Goal: Task Accomplishment & Management: Complete application form

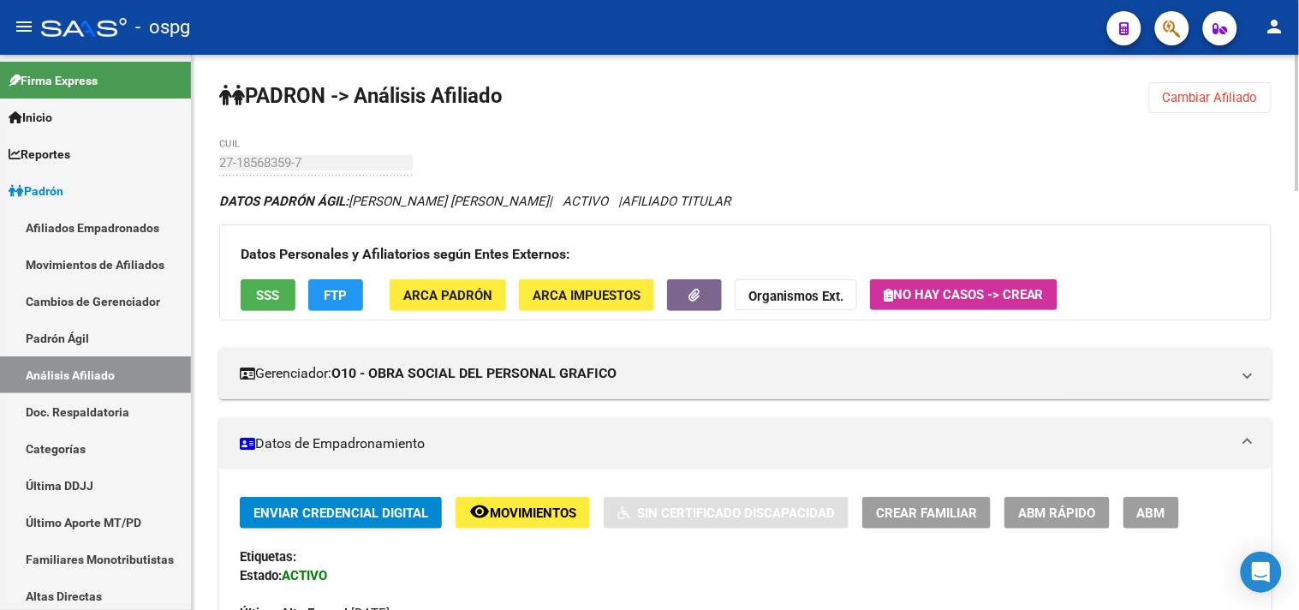
click at [1286, 48] on div "menu - ospg person Firma Express Inicio Calendario SSS Instructivos Contacto OS…" at bounding box center [649, 305] width 1299 height 610
drag, startPoint x: 1255, startPoint y: 91, endPoint x: 695, endPoint y: 124, distance: 561.0
click at [1248, 92] on span "Cambiar Afiliado" at bounding box center [1210, 97] width 95 height 15
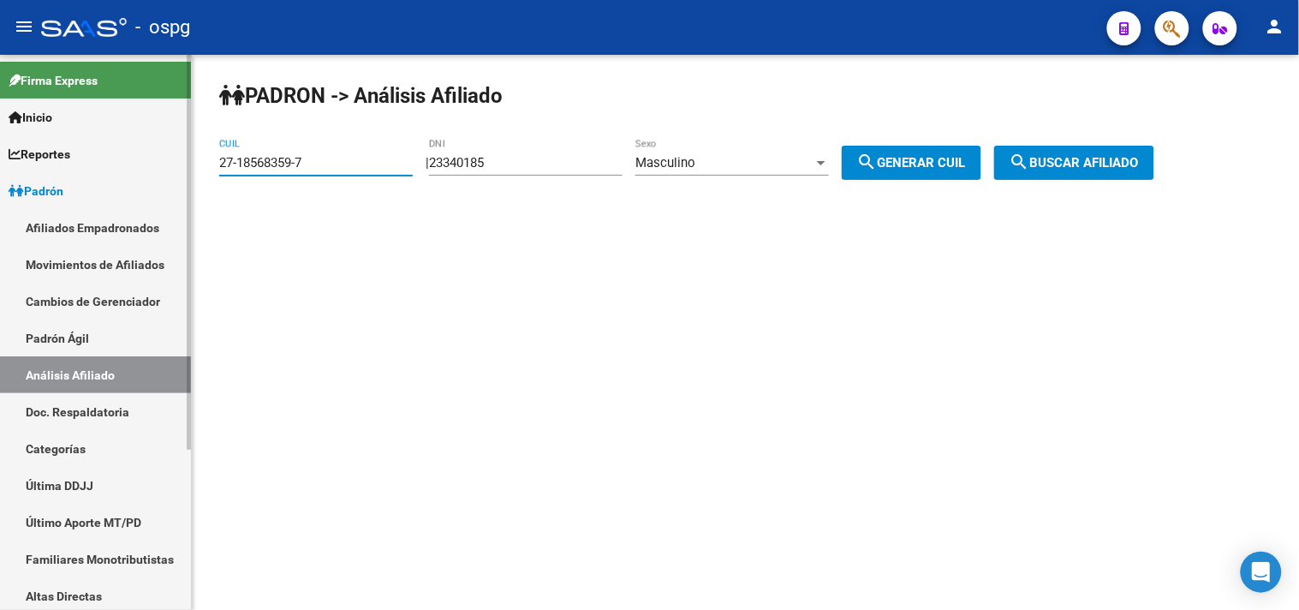
drag, startPoint x: 380, startPoint y: 167, endPoint x: 15, endPoint y: 215, distance: 367.9
click at [15, 215] on mat-sidenav-container "Firma Express Inicio Calendario SSS Instructivos Contacto OS Reportes Ingresos …" at bounding box center [649, 332] width 1299 height 555
paste input "27074073"
click at [1123, 163] on span "search Buscar afiliado" at bounding box center [1073, 162] width 129 height 15
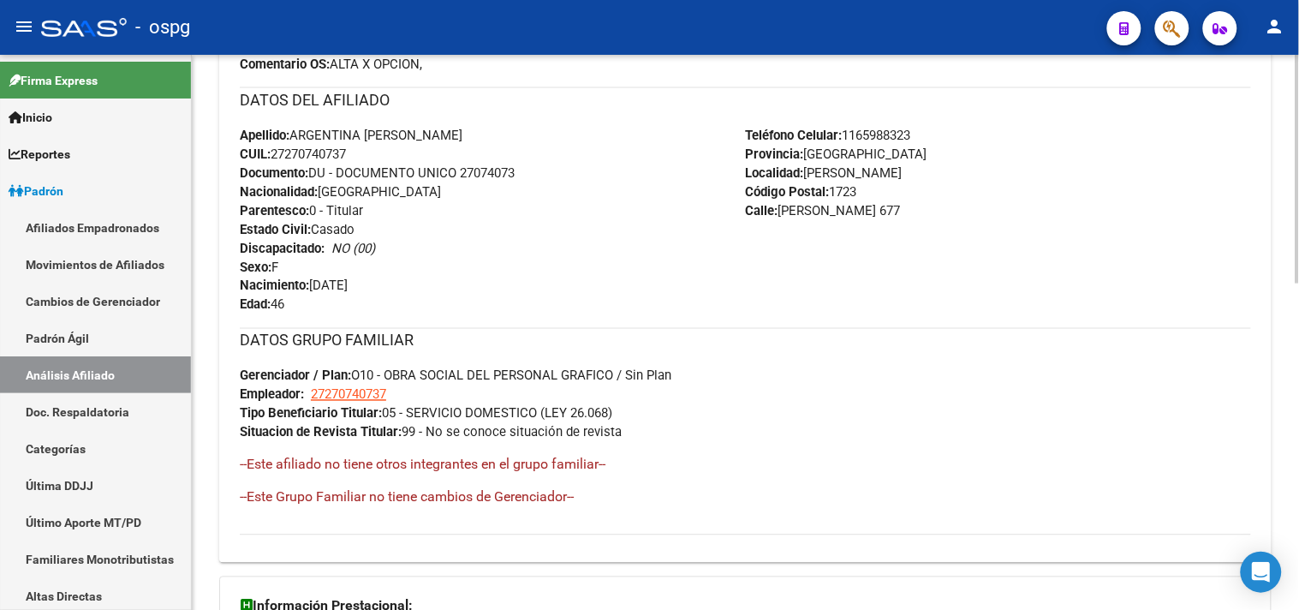
scroll to position [790, 0]
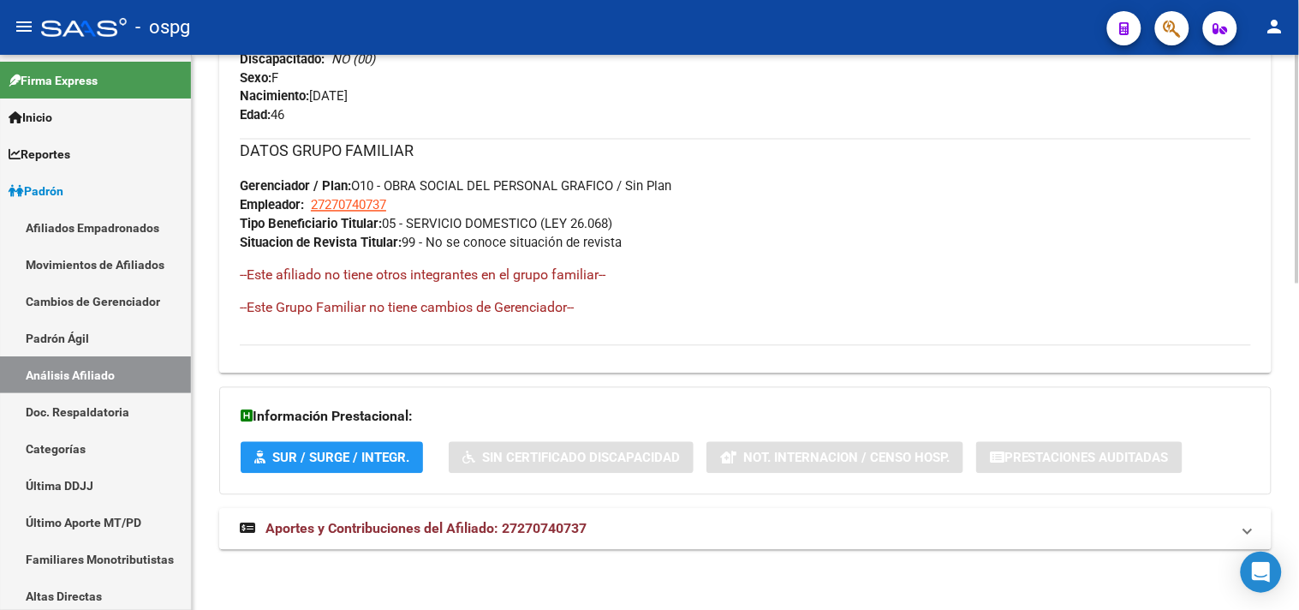
drag, startPoint x: 524, startPoint y: 525, endPoint x: 541, endPoint y: 524, distance: 17.1
click at [533, 524] on span "Aportes y Contribuciones del Afiliado: 27270740737" at bounding box center [425, 529] width 321 height 16
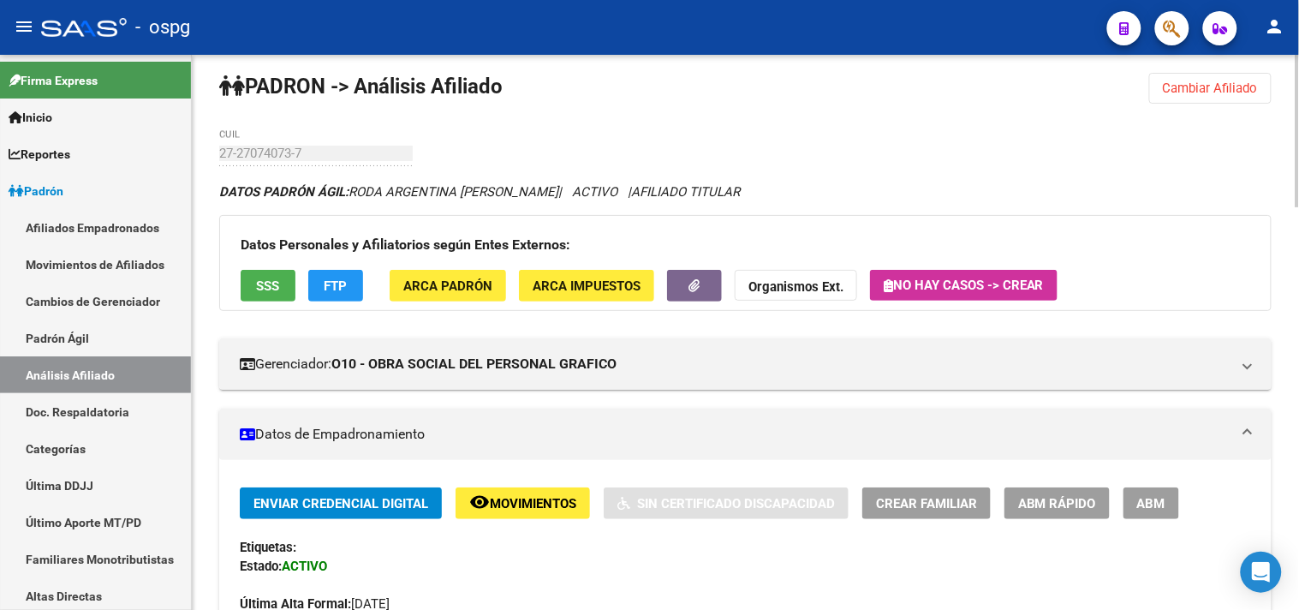
scroll to position [0, 0]
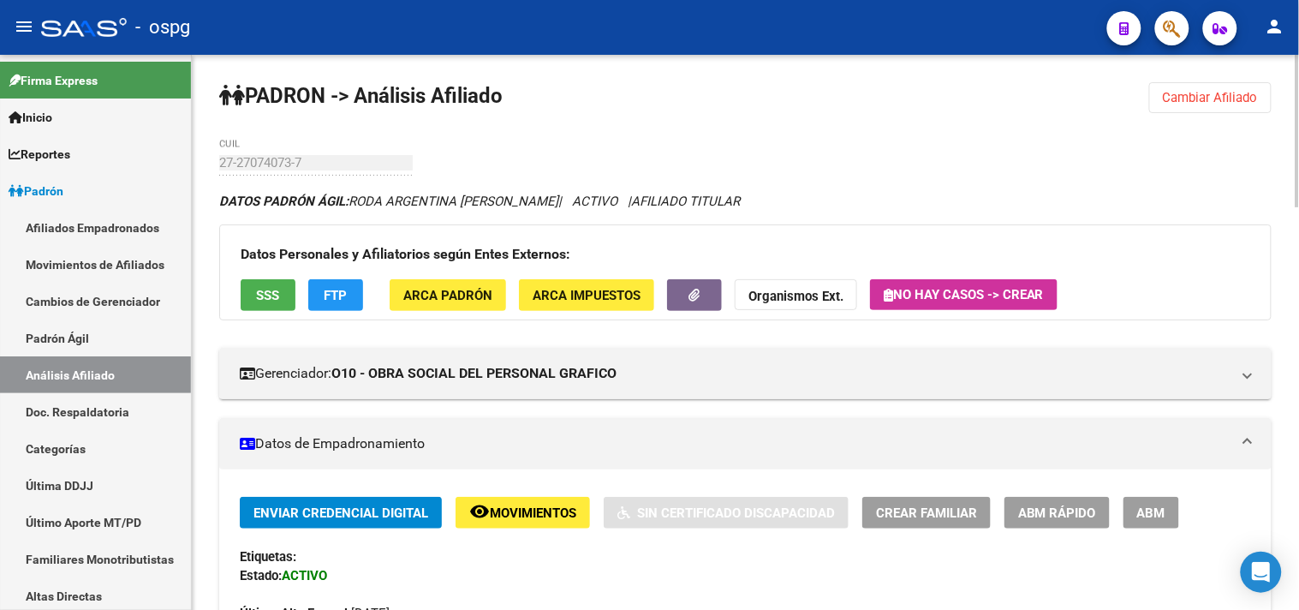
click at [1230, 103] on span "Cambiar Afiliado" at bounding box center [1210, 97] width 95 height 15
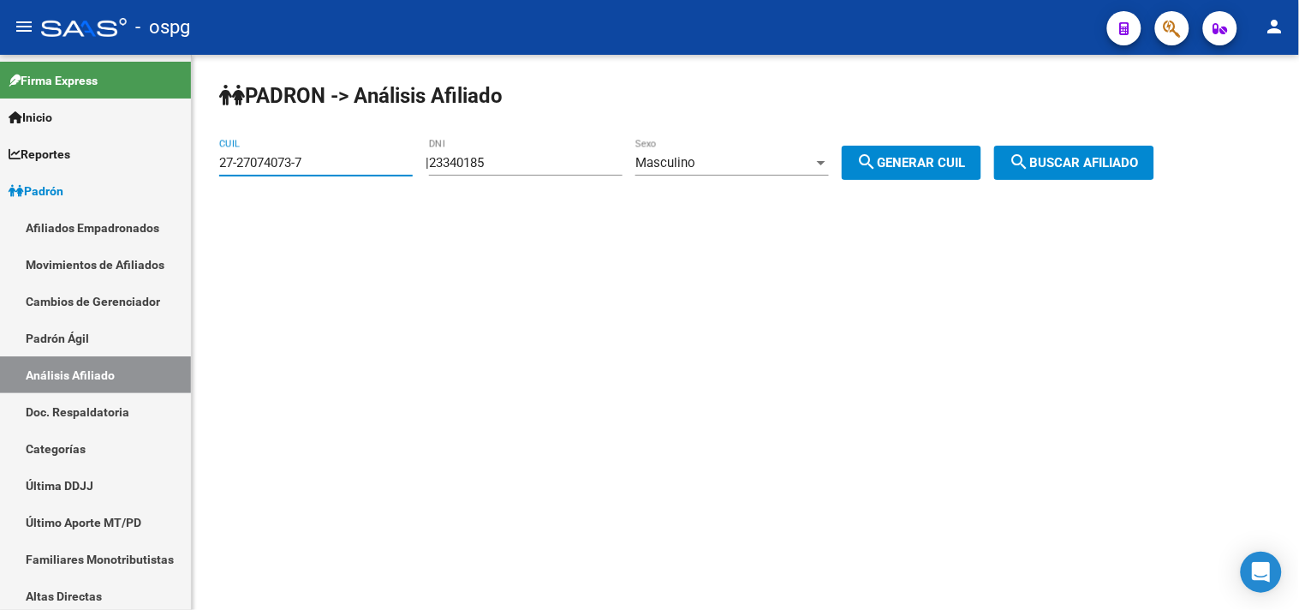
drag, startPoint x: 331, startPoint y: 169, endPoint x: 245, endPoint y: 181, distance: 86.5
click at [243, 174] on div "27-27074073-7 CUIL" at bounding box center [316, 157] width 194 height 37
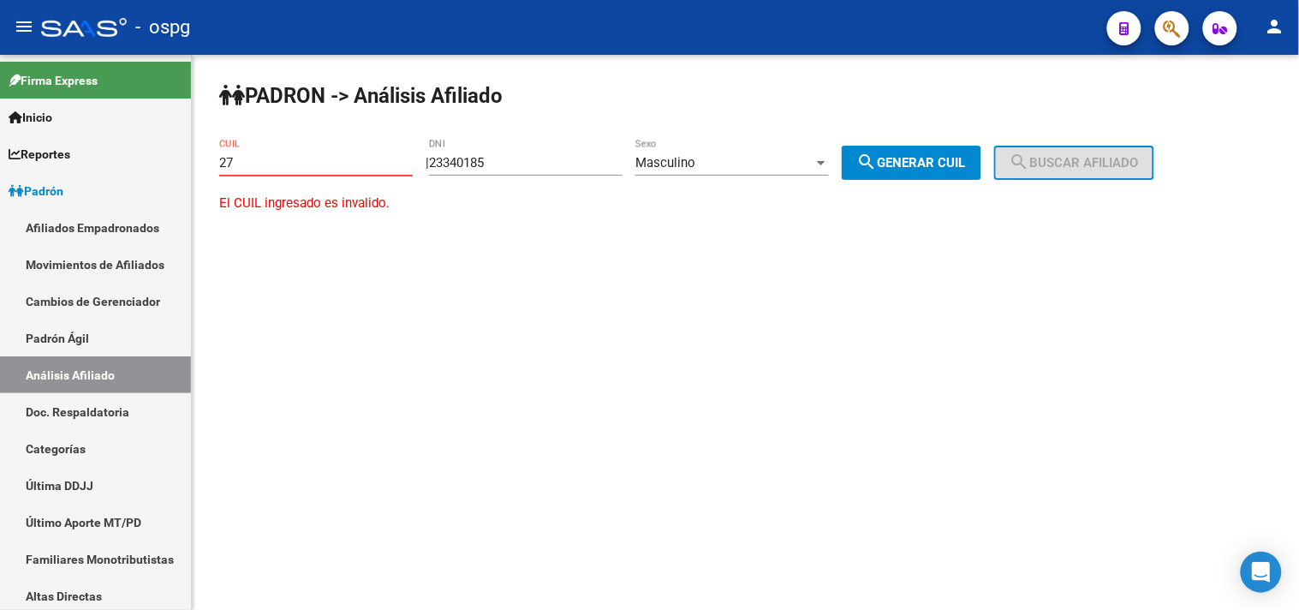
type input "2"
paste input "20-32106003-0"
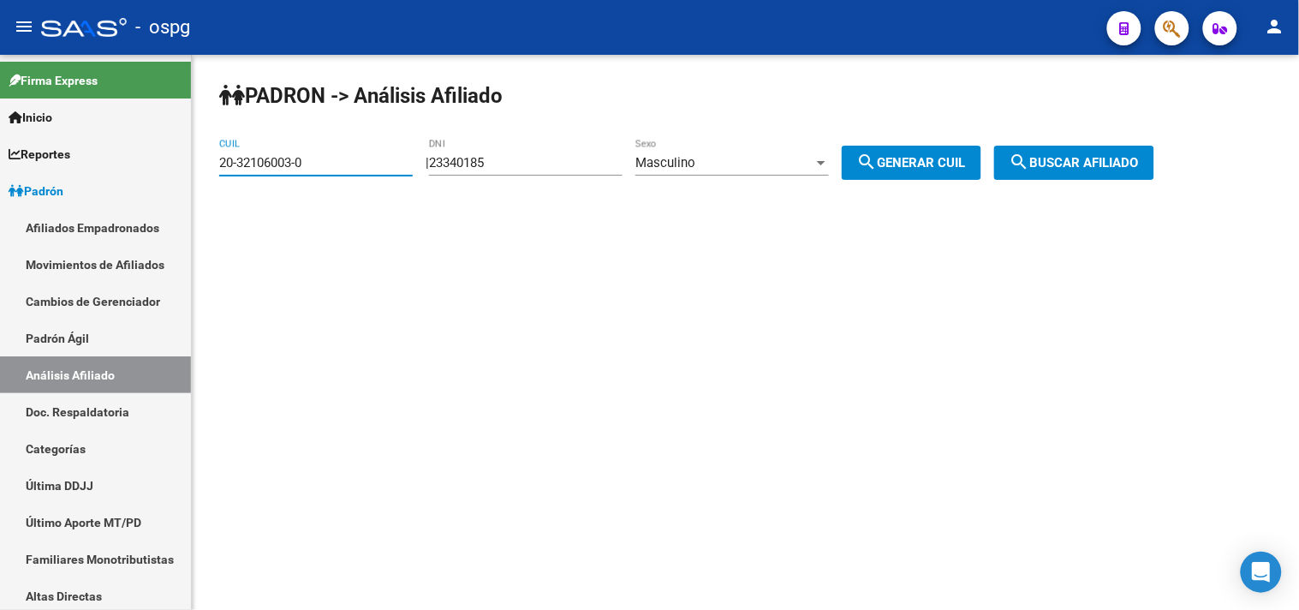
type input "20-32106003-0"
click at [1073, 166] on span "search Buscar afiliado" at bounding box center [1073, 162] width 129 height 15
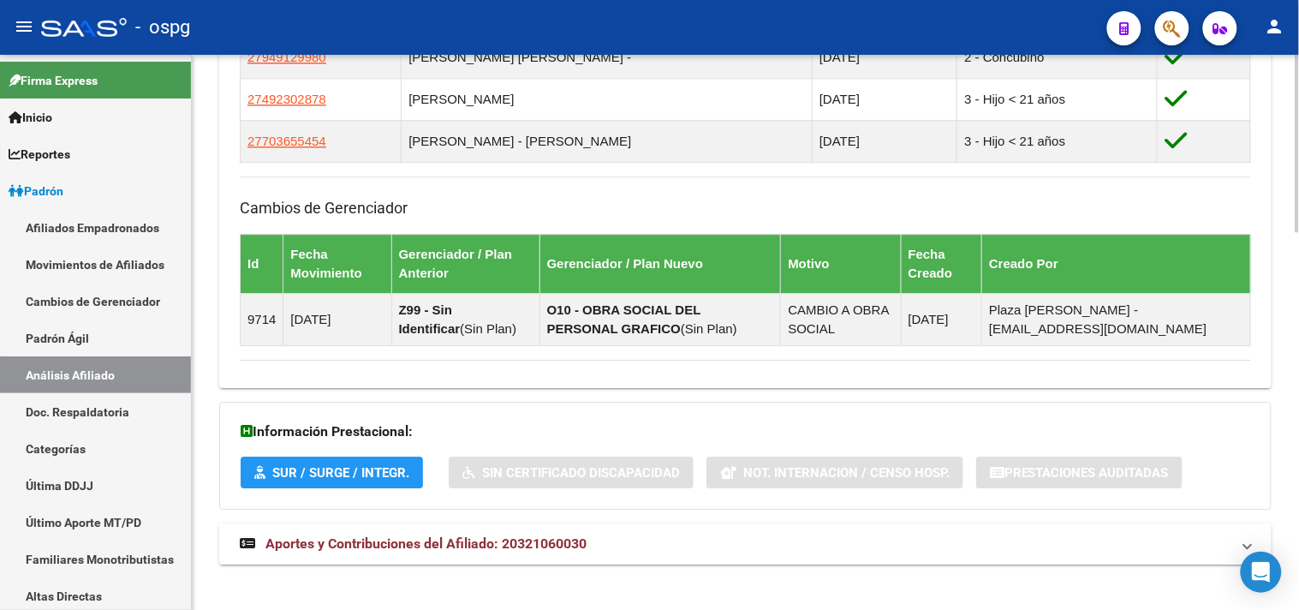
scroll to position [1179, 0]
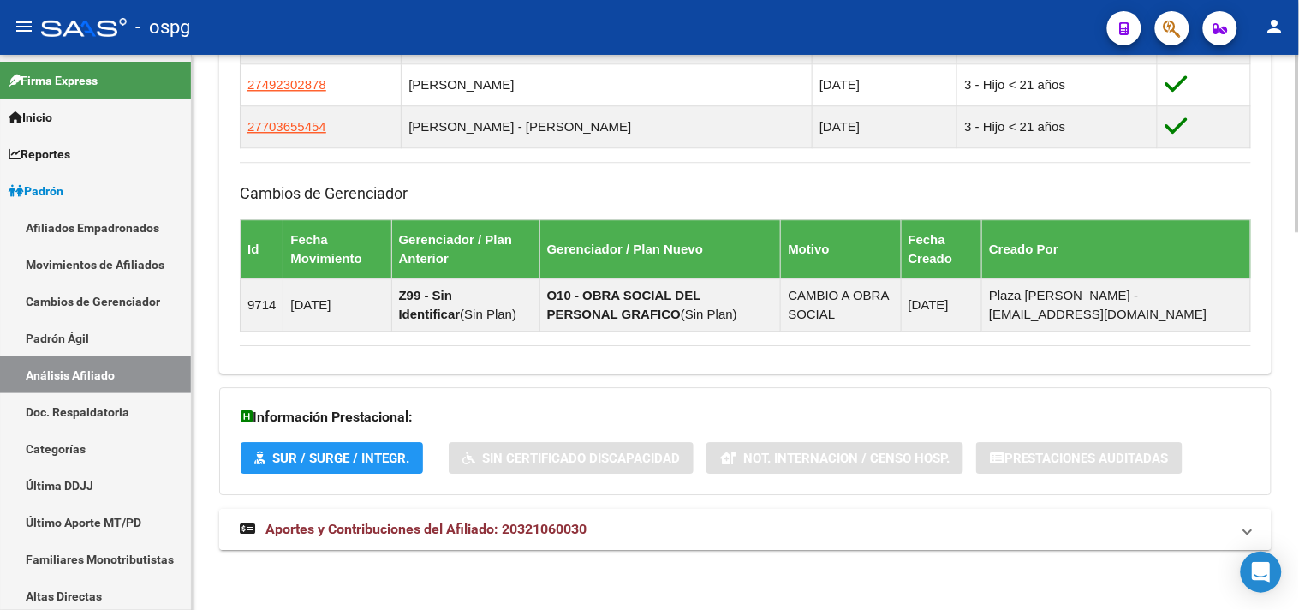
drag, startPoint x: 401, startPoint y: 527, endPoint x: 416, endPoint y: 527, distance: 15.4
click at [408, 528] on span "Aportes y Contribuciones del Afiliado: 20321060030" at bounding box center [425, 529] width 321 height 16
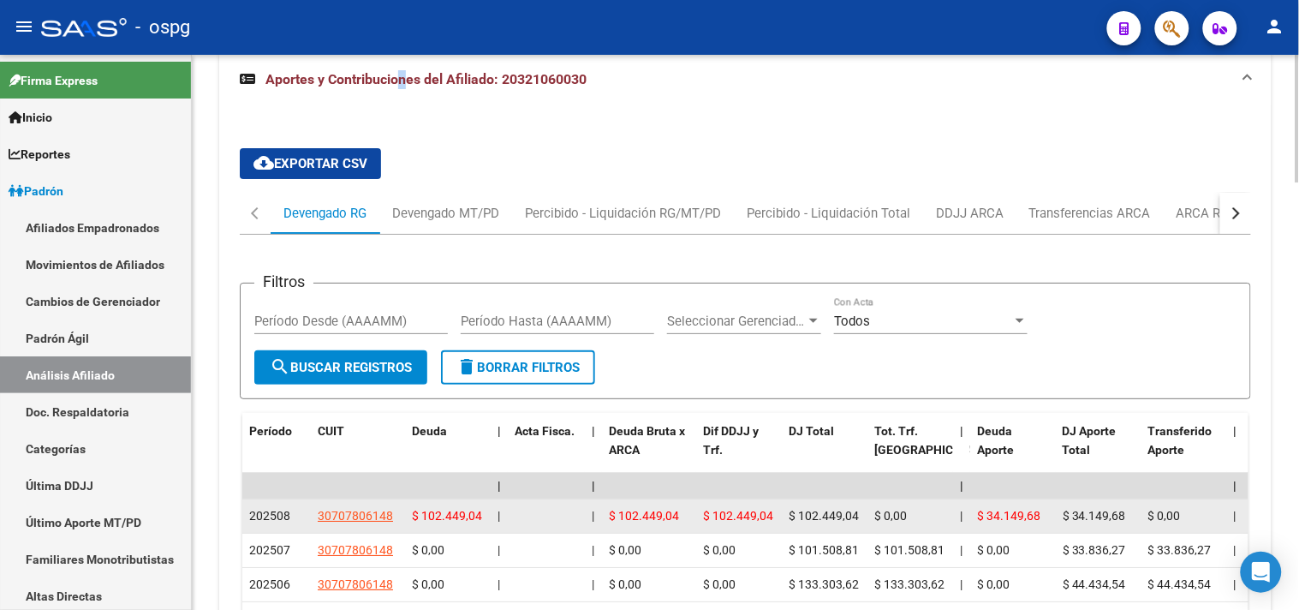
scroll to position [1655, 0]
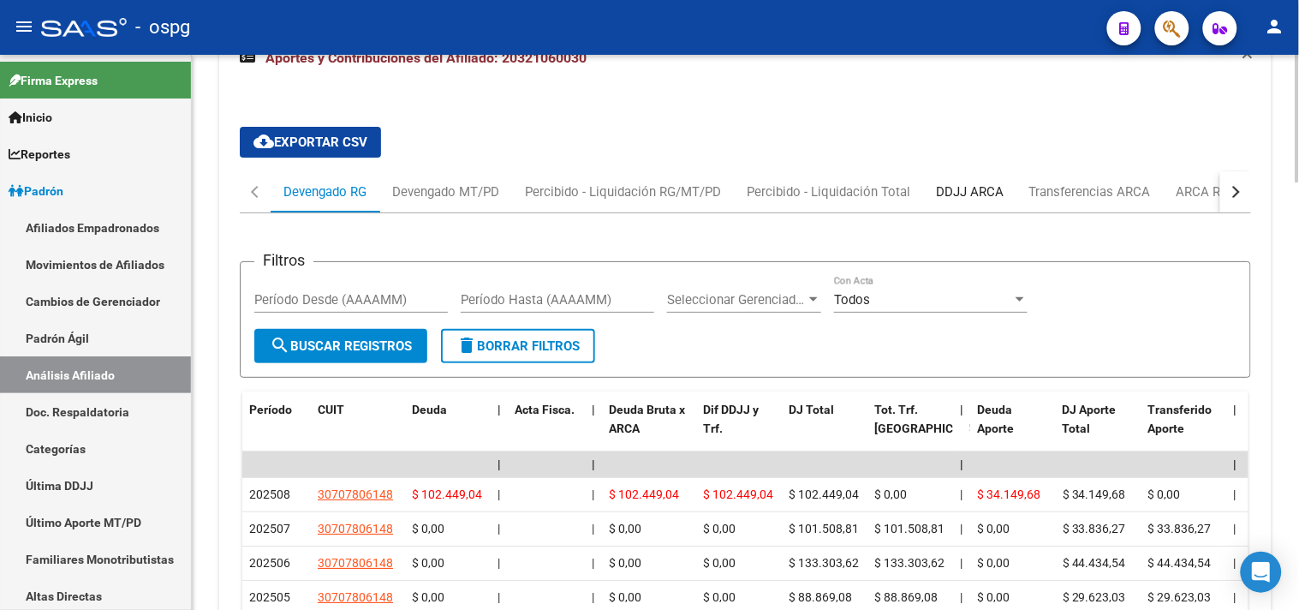
click at [968, 199] on div "DDJJ ARCA" at bounding box center [970, 191] width 68 height 19
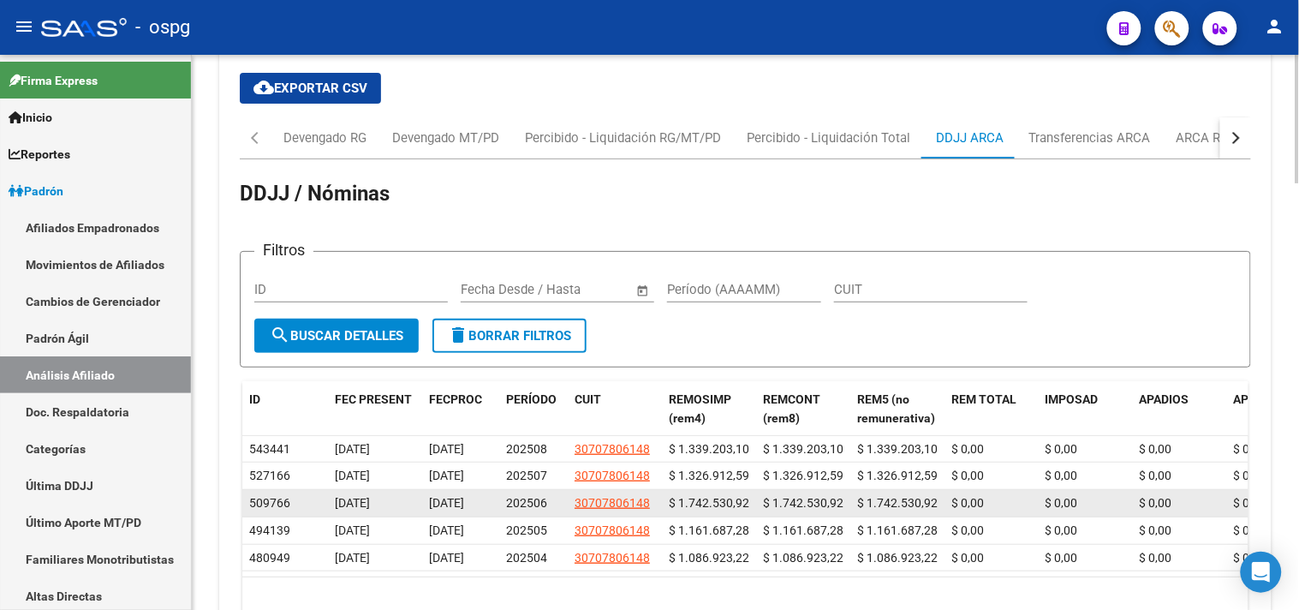
scroll to position [1456, 0]
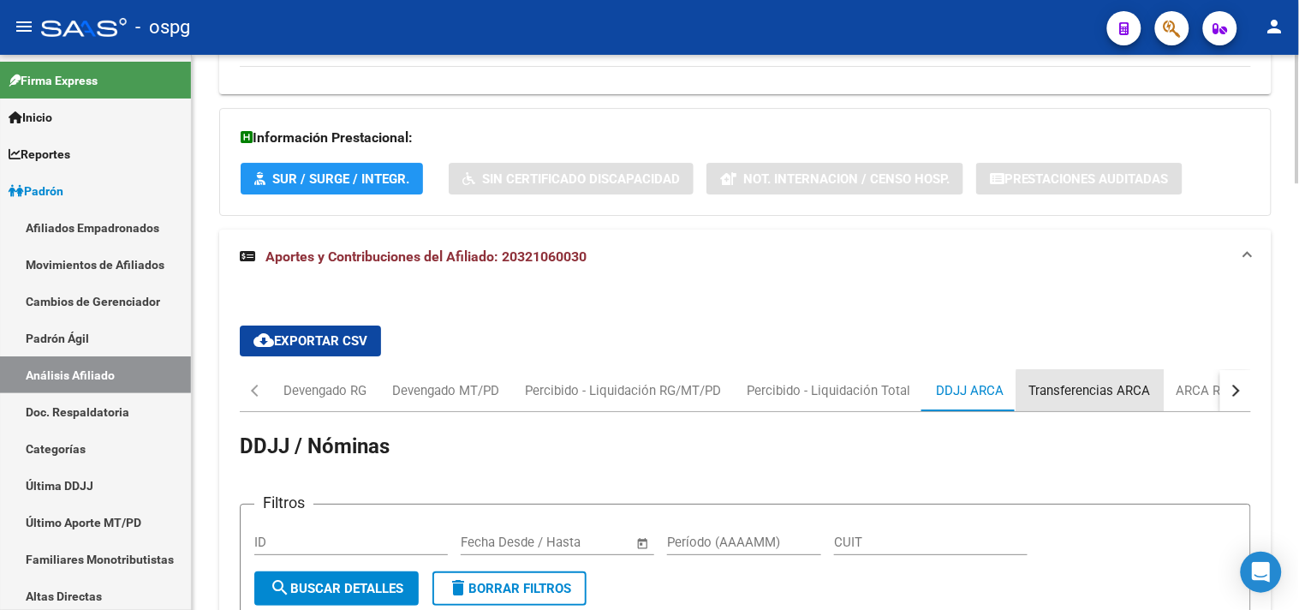
click at [1091, 394] on div "Transferencias ARCA" at bounding box center [1090, 390] width 122 height 19
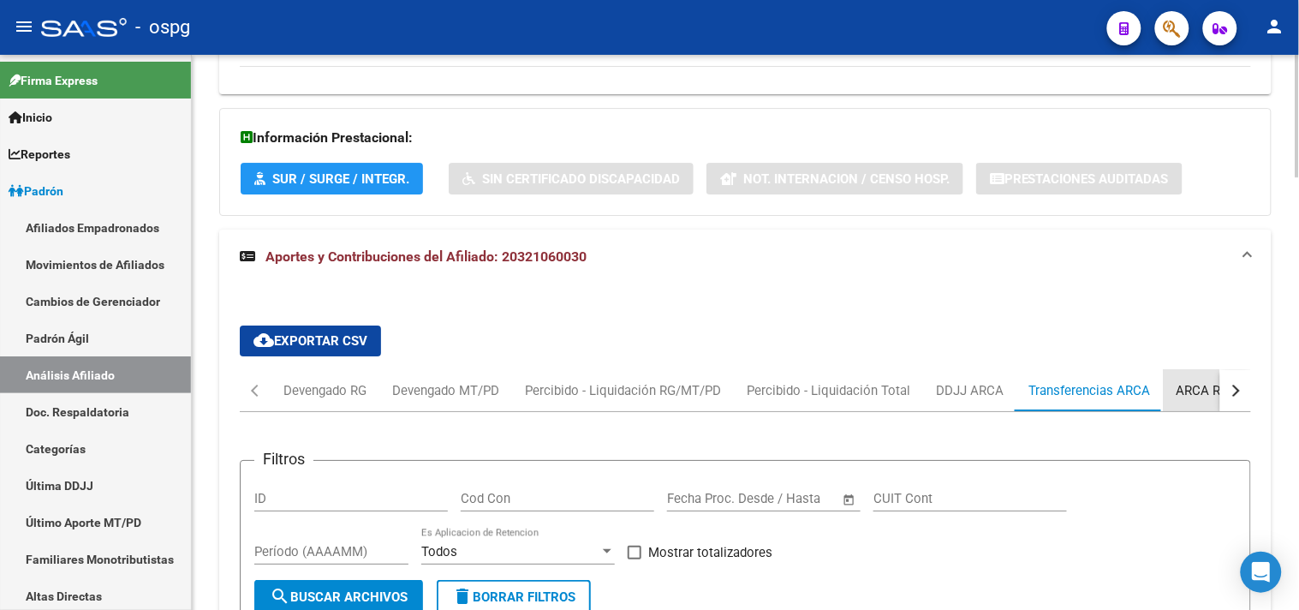
click at [1191, 396] on div "ARCA Relaciones Laborales" at bounding box center [1256, 390] width 160 height 19
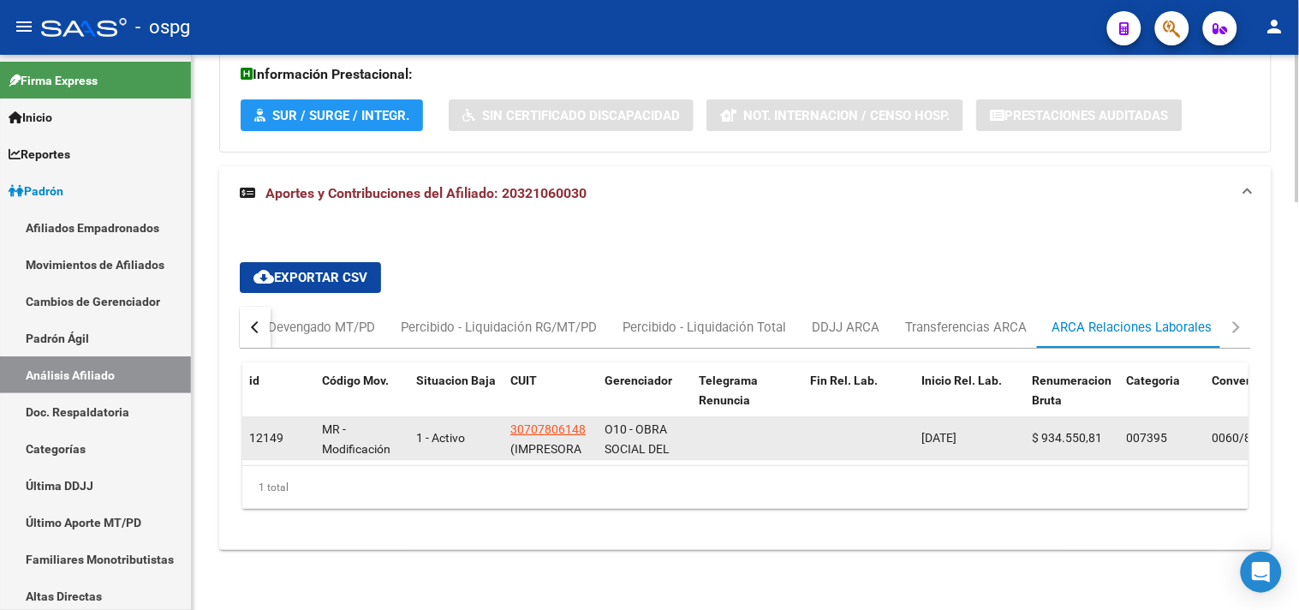
scroll to position [1536, 0]
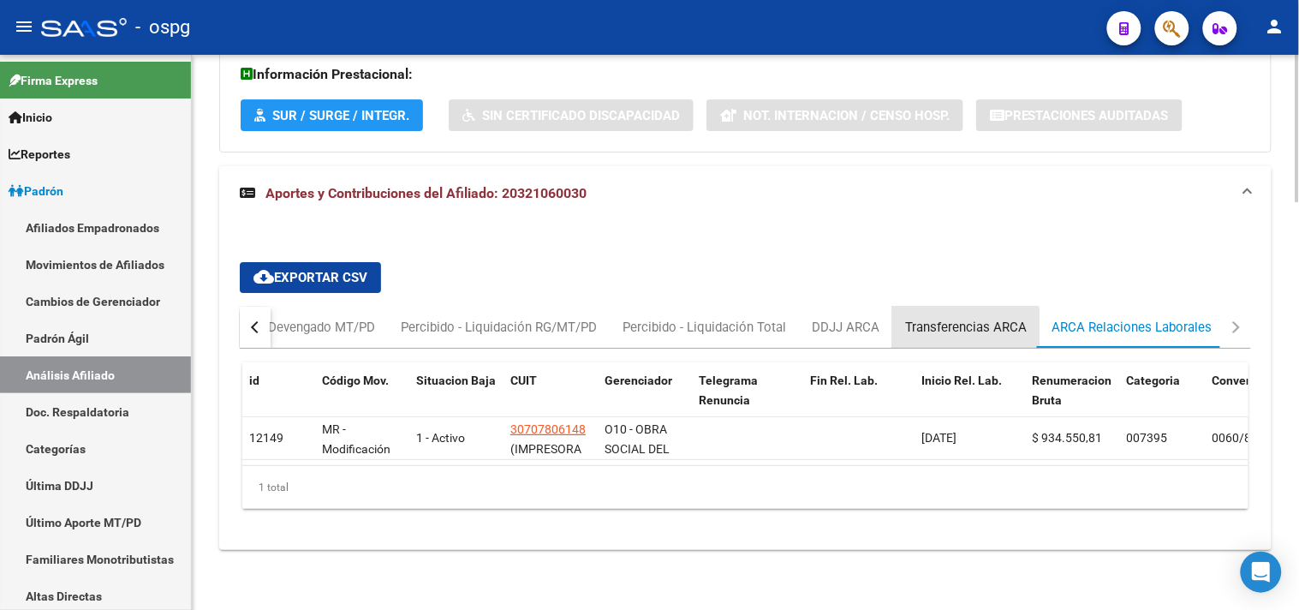
click at [940, 325] on div "Transferencias ARCA" at bounding box center [965, 327] width 147 height 41
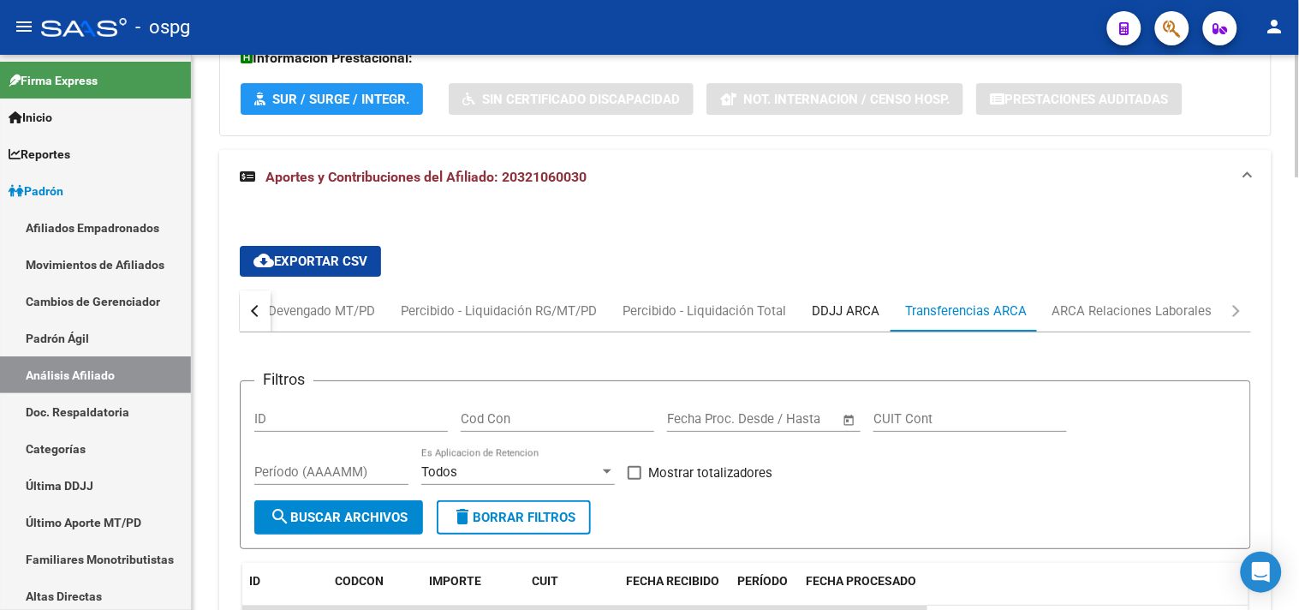
click at [825, 305] on div "DDJJ ARCA" at bounding box center [846, 310] width 68 height 19
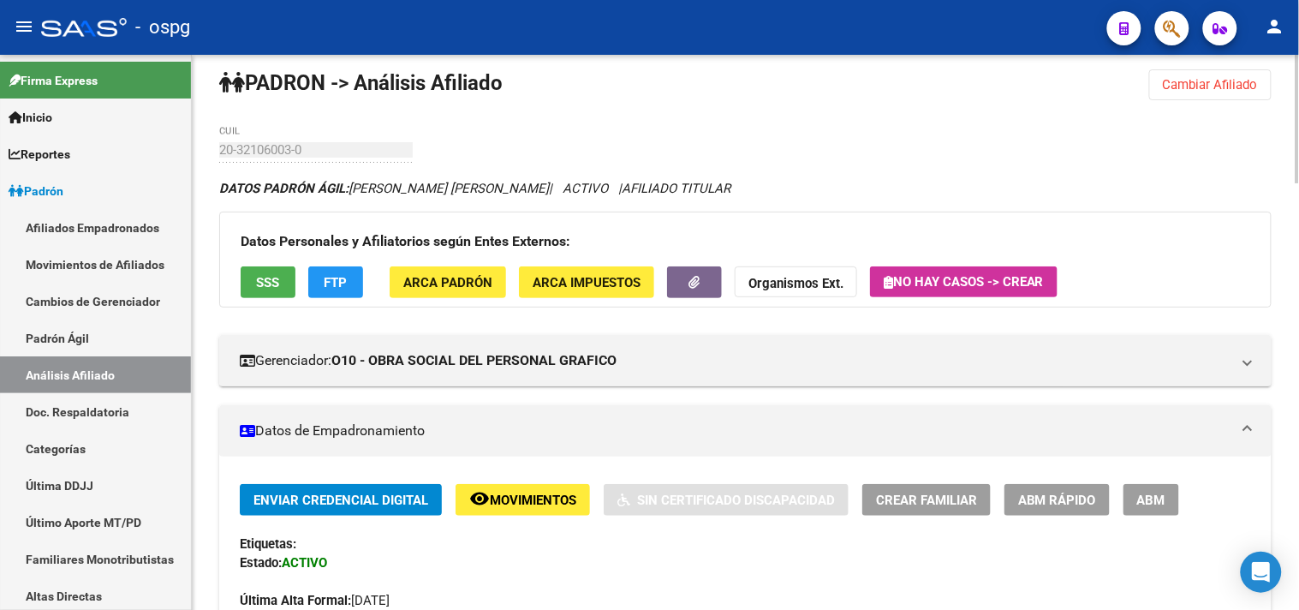
scroll to position [0, 0]
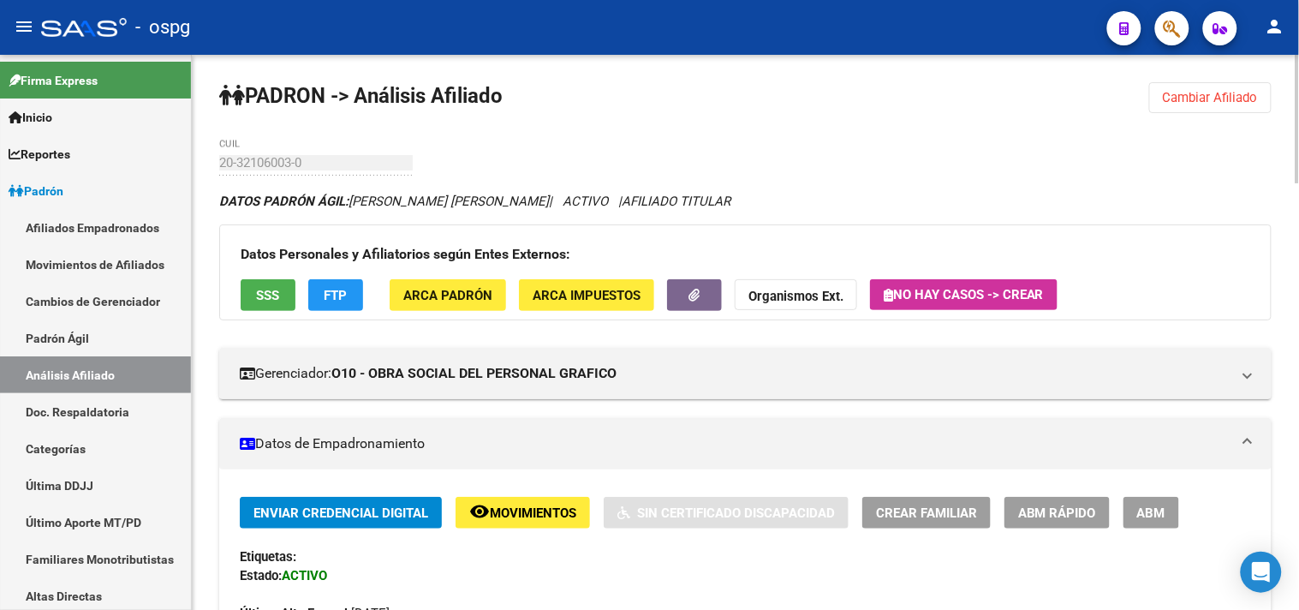
click at [1192, 104] on span "Cambiar Afiliado" at bounding box center [1210, 97] width 95 height 15
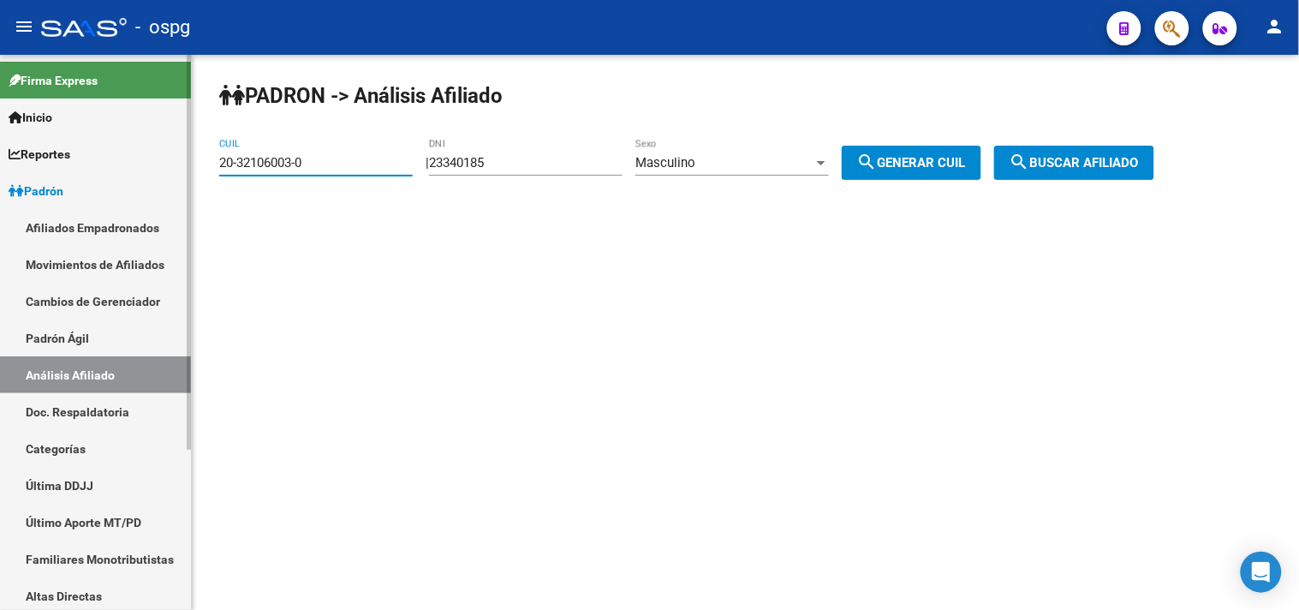
drag, startPoint x: 250, startPoint y: 164, endPoint x: 161, endPoint y: 168, distance: 89.2
click at [164, 164] on mat-sidenav-container "Firma Express Inicio Calendario SSS Instructivos Contacto OS Reportes Ingresos …" at bounding box center [649, 332] width 1299 height 555
type input "20-17709985-7"
click at [1113, 173] on button "search Buscar afiliado" at bounding box center [1074, 163] width 160 height 34
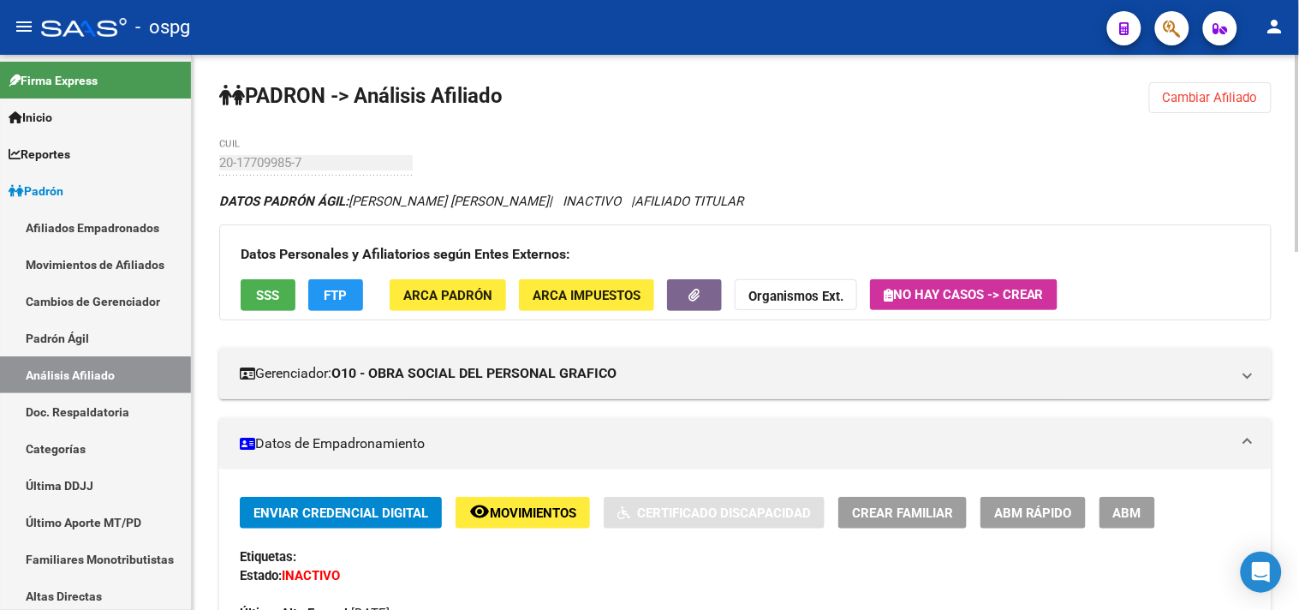
click at [336, 291] on span "FTP" at bounding box center [336, 295] width 23 height 15
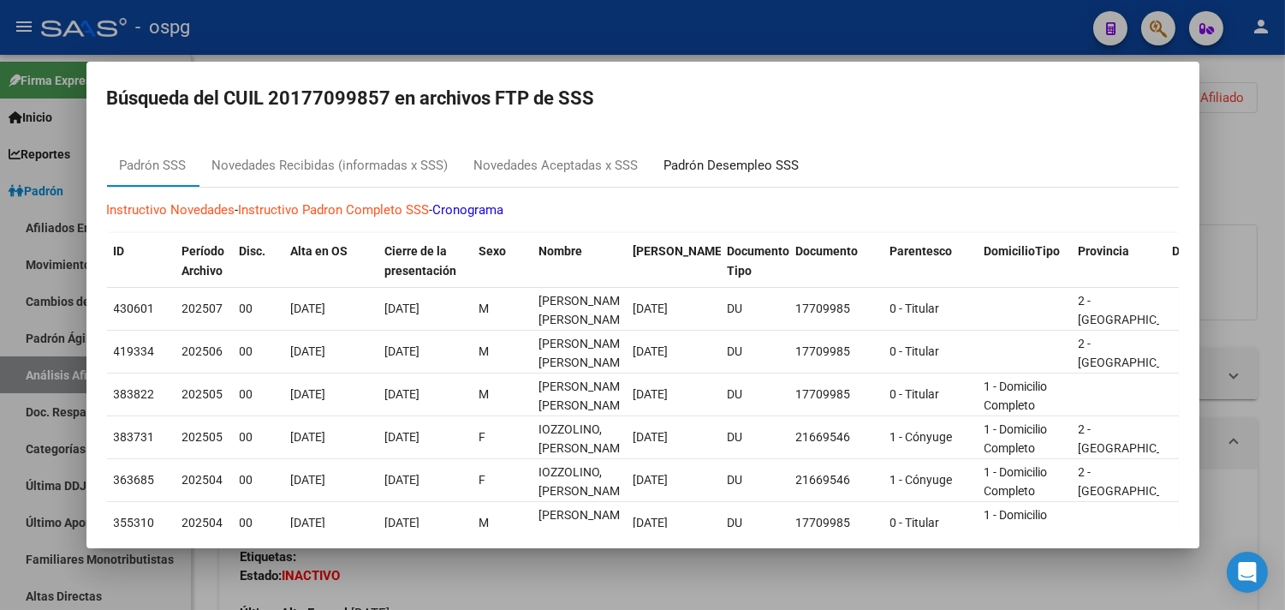
click at [730, 150] on div "Padrón Desempleo SSS" at bounding box center [732, 166] width 161 height 41
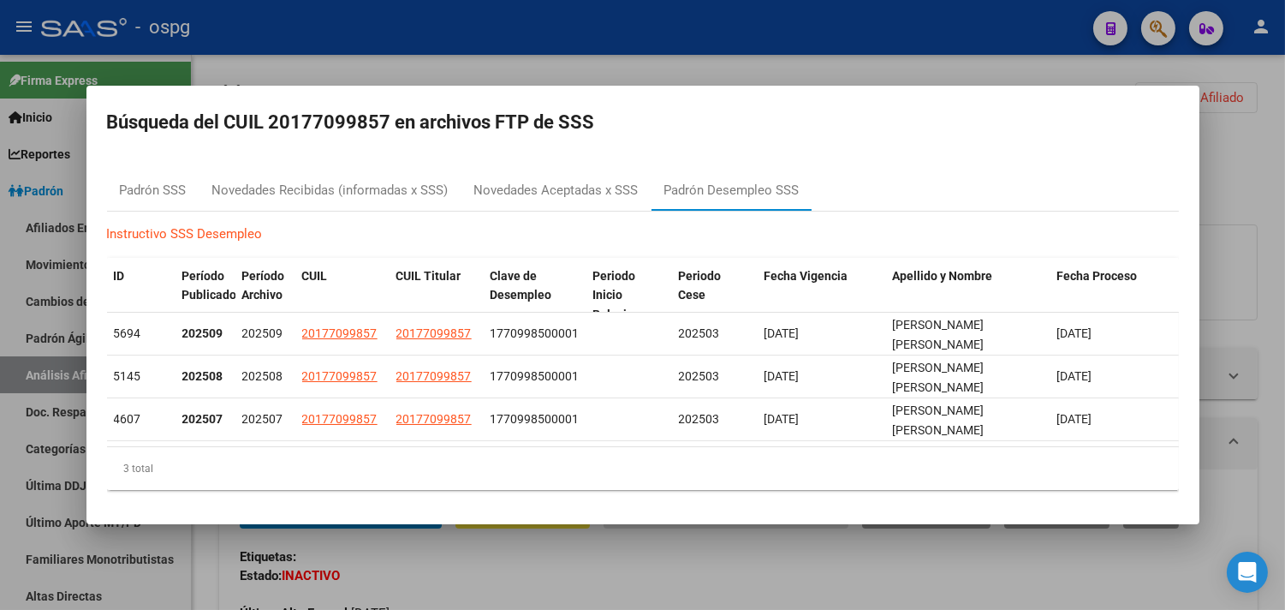
click at [640, 68] on div at bounding box center [642, 305] width 1285 height 610
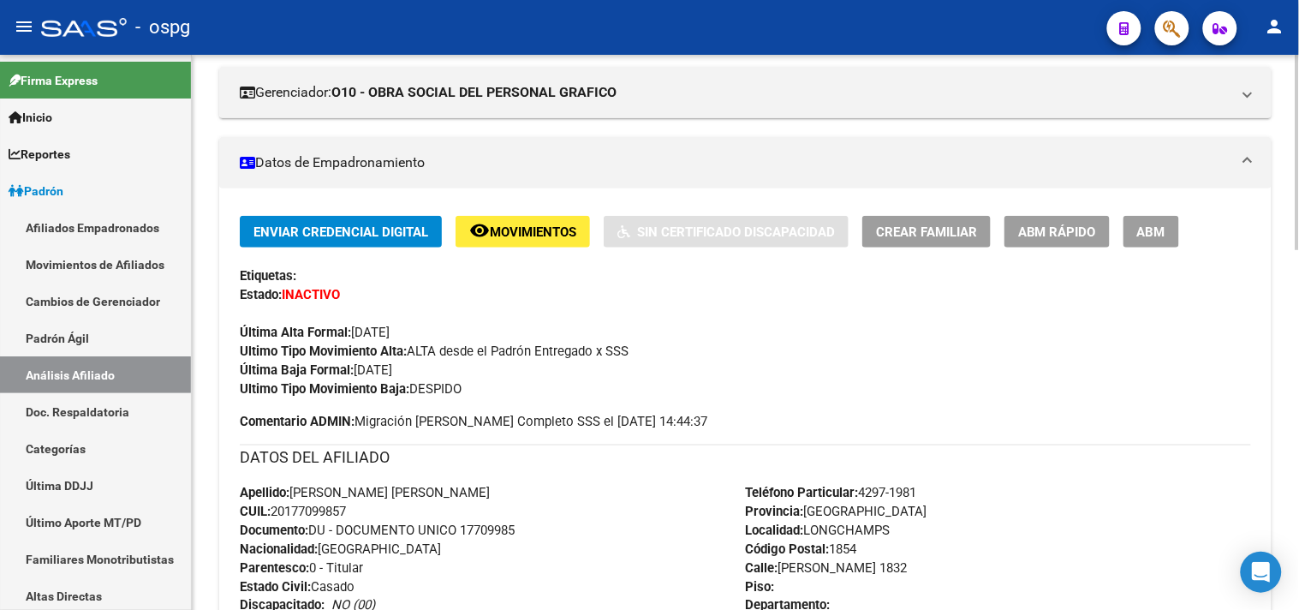
scroll to position [285, 0]
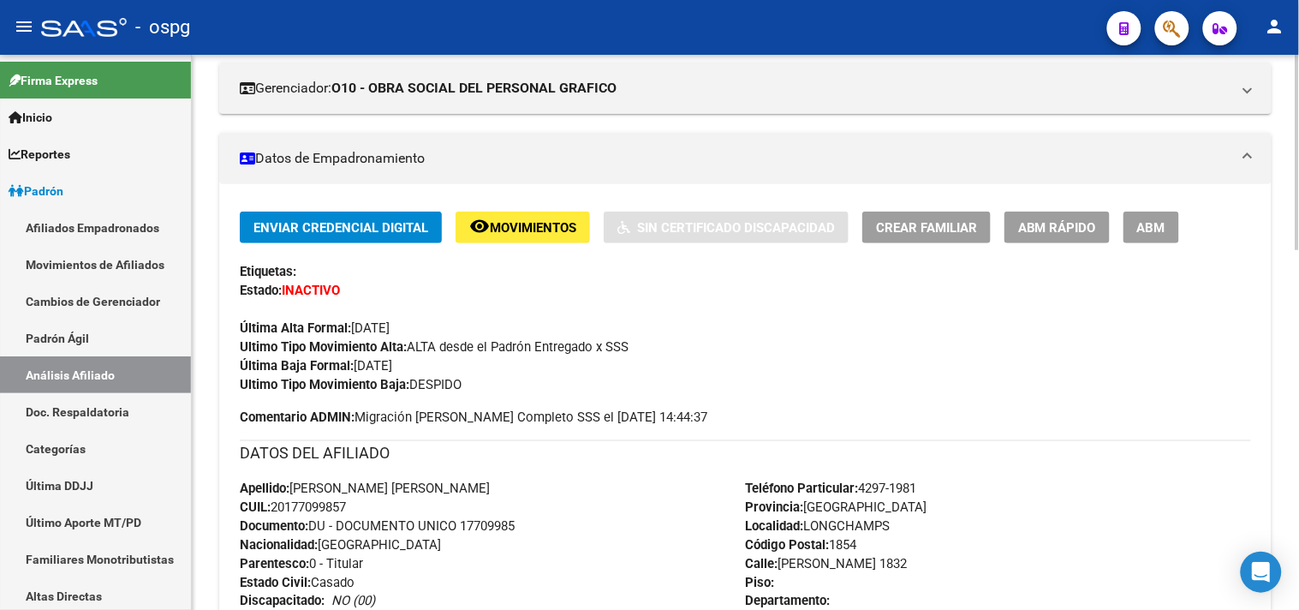
click at [1156, 231] on span "ABM" at bounding box center [1151, 227] width 28 height 15
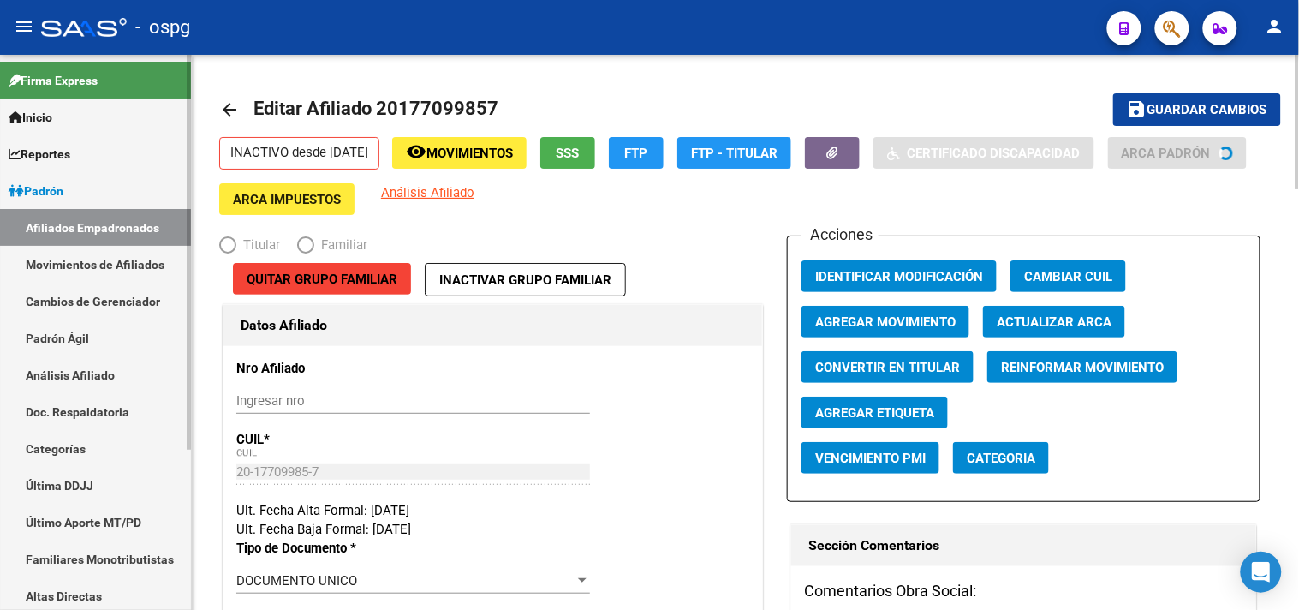
radio input "true"
type input "30-54954728-8"
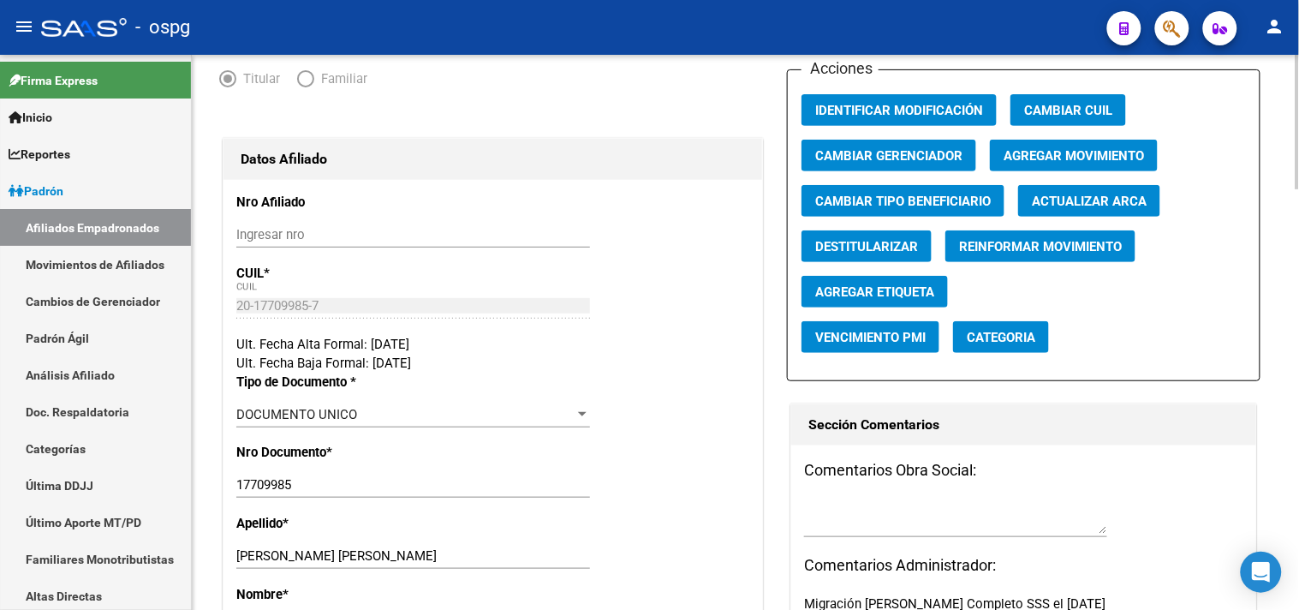
scroll to position [190, 0]
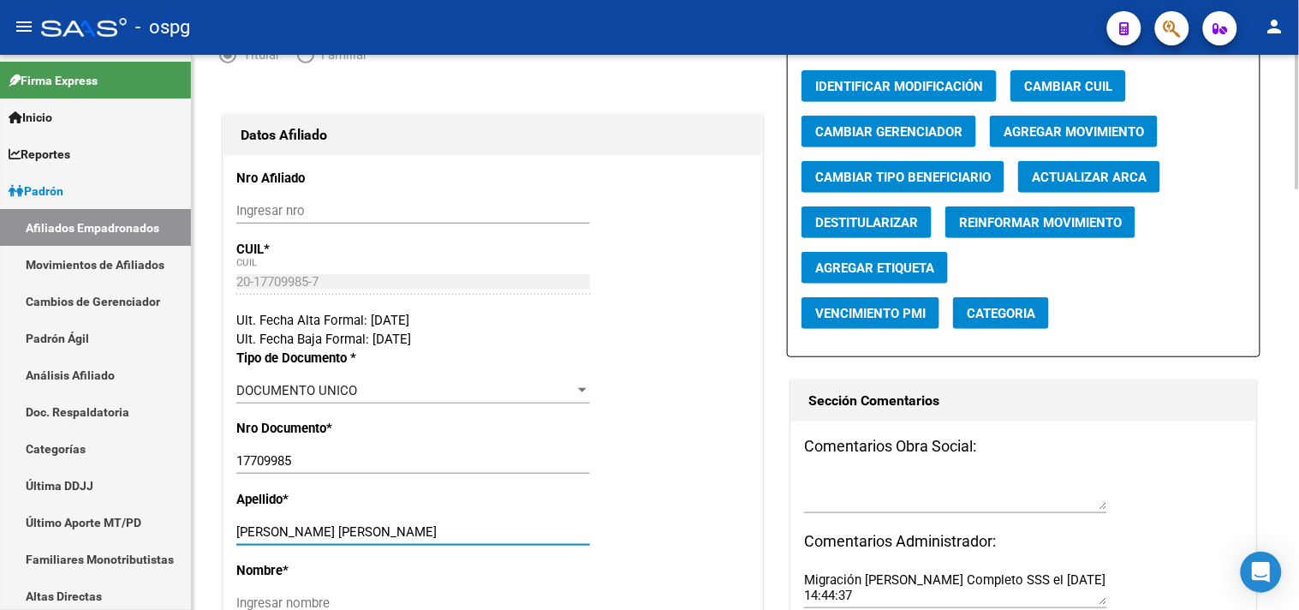
drag, startPoint x: 289, startPoint y: 533, endPoint x: 443, endPoint y: 533, distance: 154.1
click at [443, 533] on input "[PERSON_NAME] [PERSON_NAME]" at bounding box center [413, 531] width 354 height 15
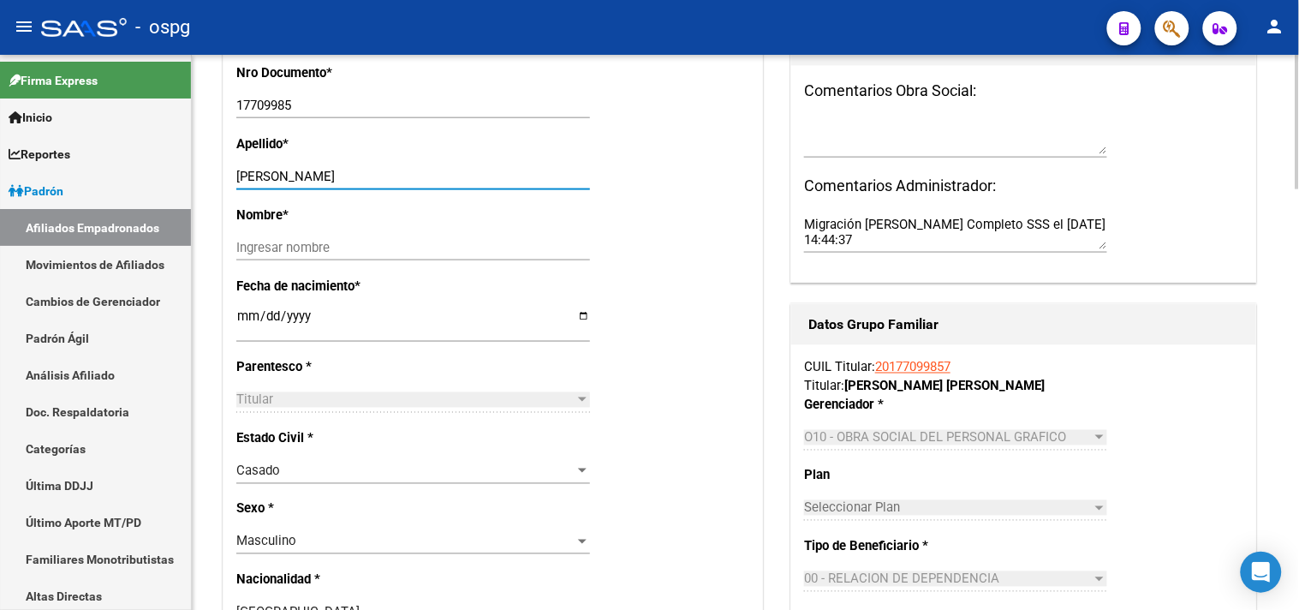
scroll to position [570, 0]
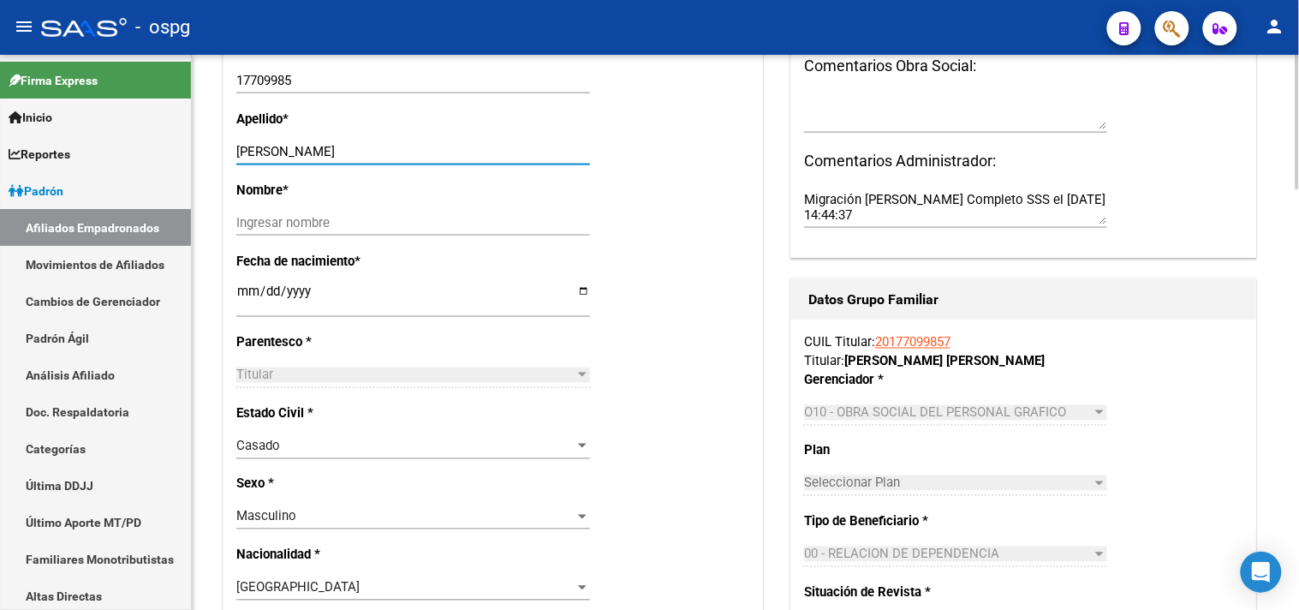
type input "[PERSON_NAME]"
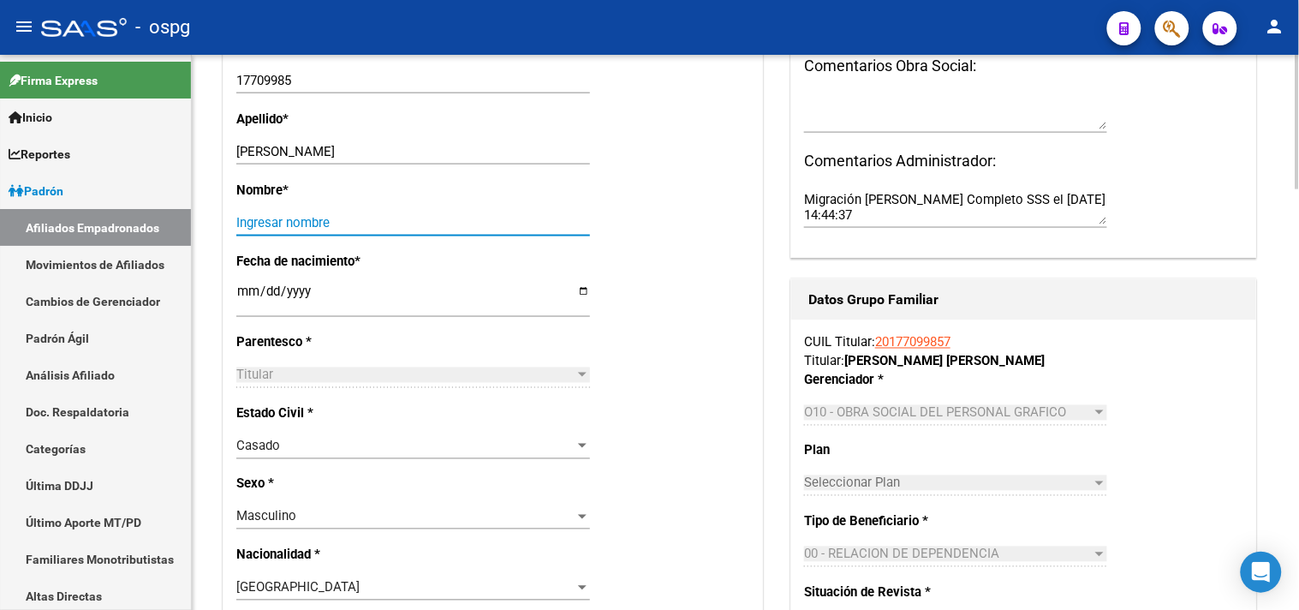
click at [262, 225] on input "Ingresar nombre" at bounding box center [413, 222] width 354 height 15
paste input "[PERSON_NAME]"
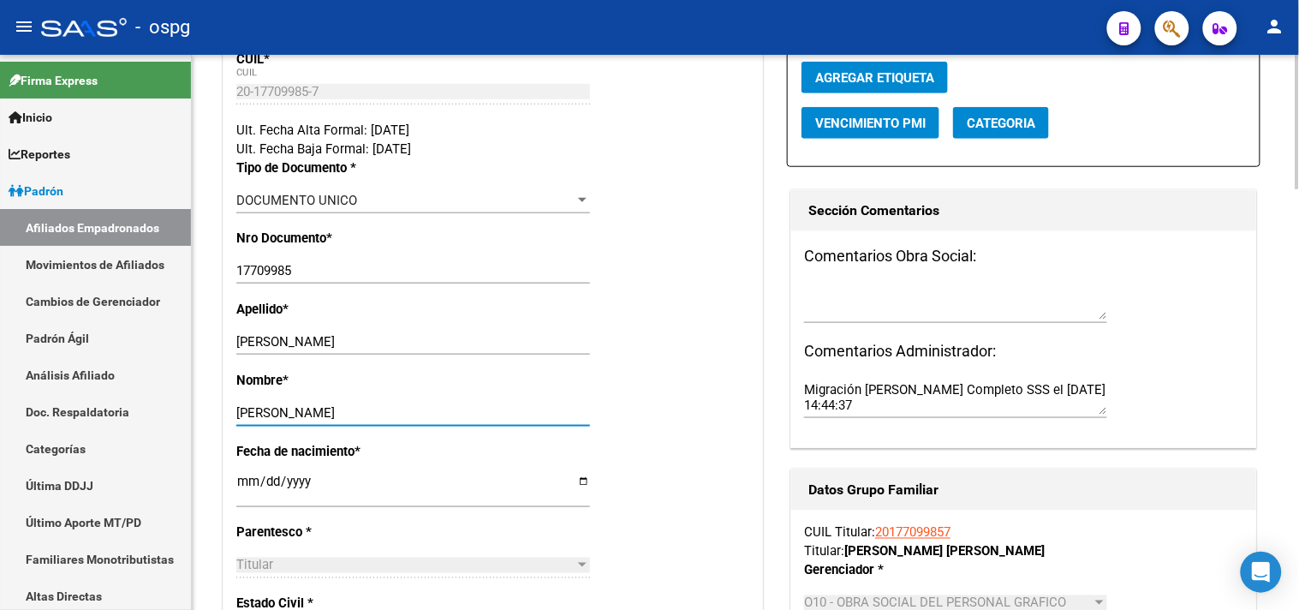
type input "[PERSON_NAME]"
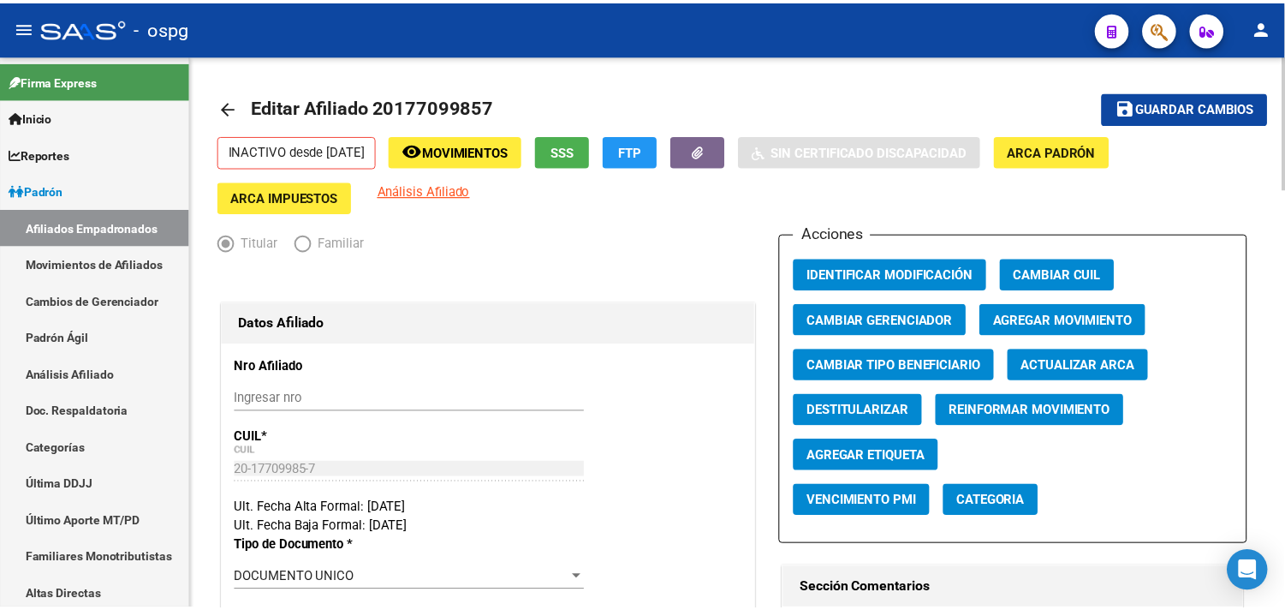
scroll to position [0, 0]
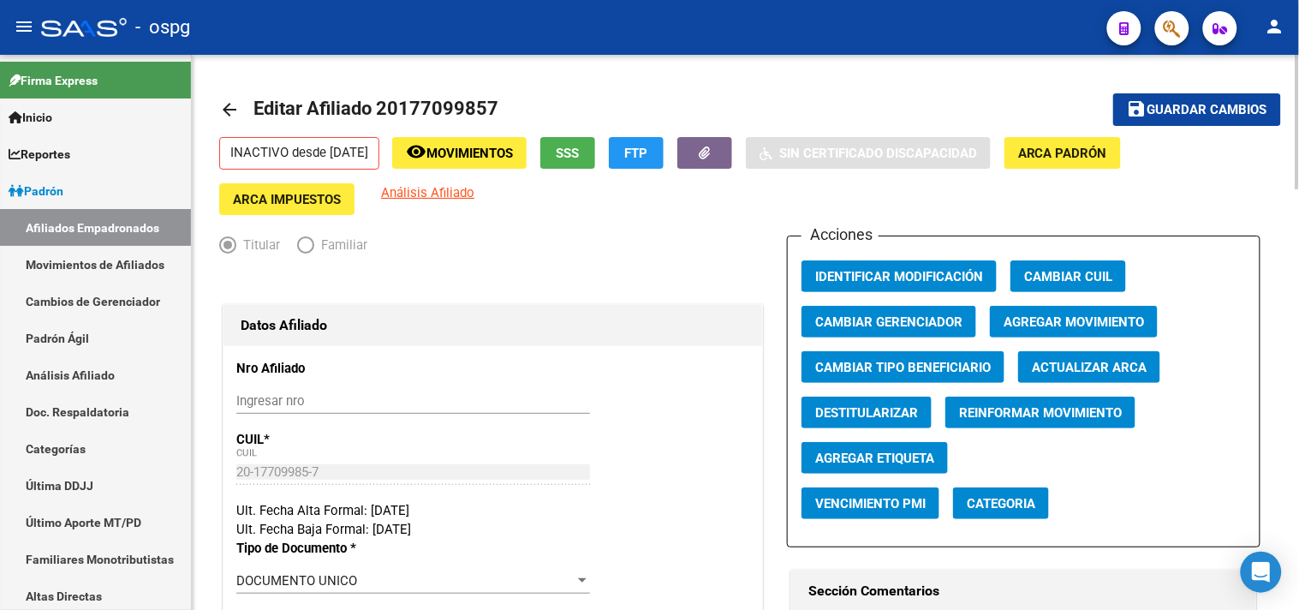
click at [1045, 318] on span "Agregar Movimiento" at bounding box center [1073, 321] width 140 height 15
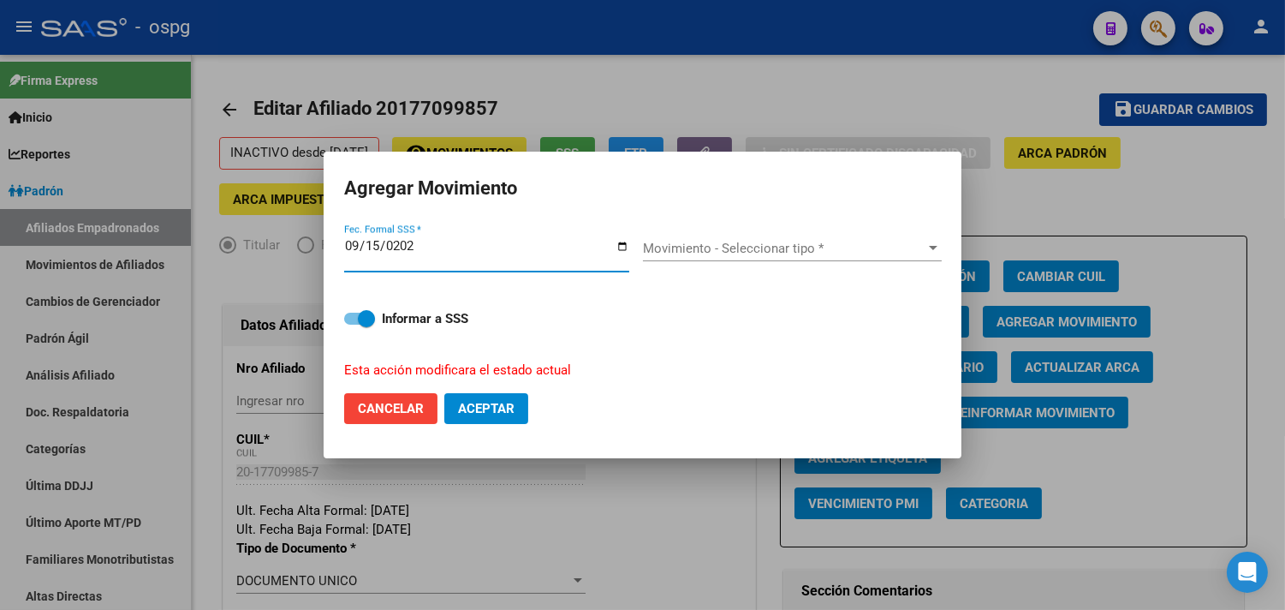
type input "[DATE]"
click at [676, 237] on div "Movimiento - Seleccionar tipo * Movimiento - Seleccionar tipo *" at bounding box center [792, 248] width 299 height 26
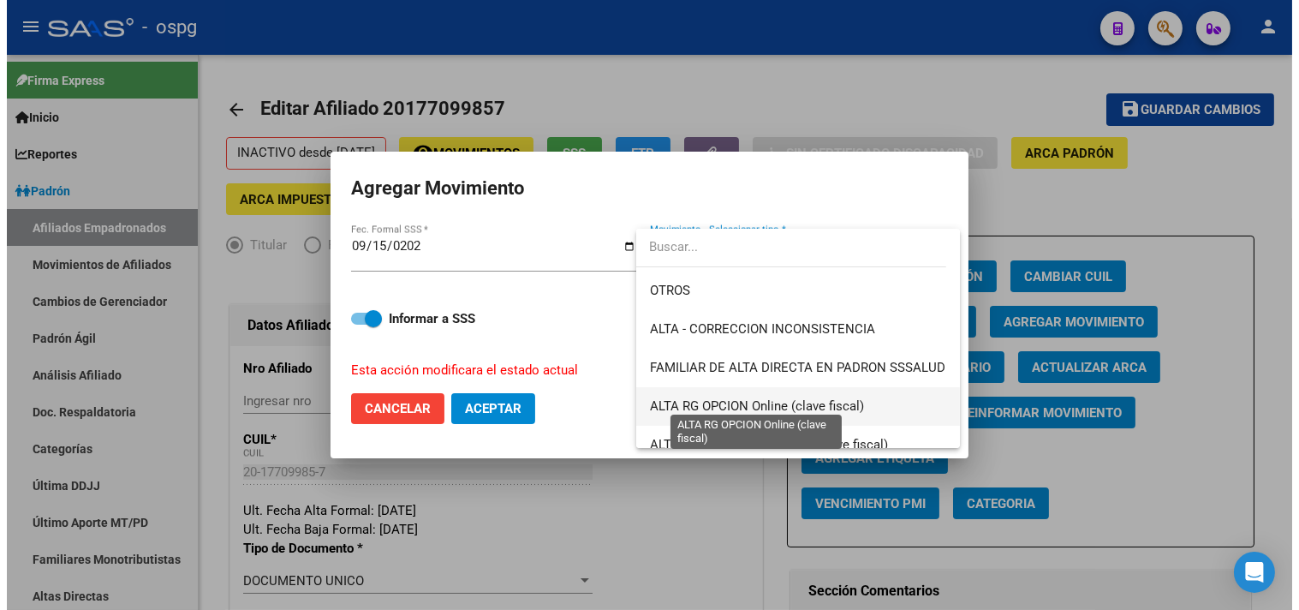
scroll to position [209, 0]
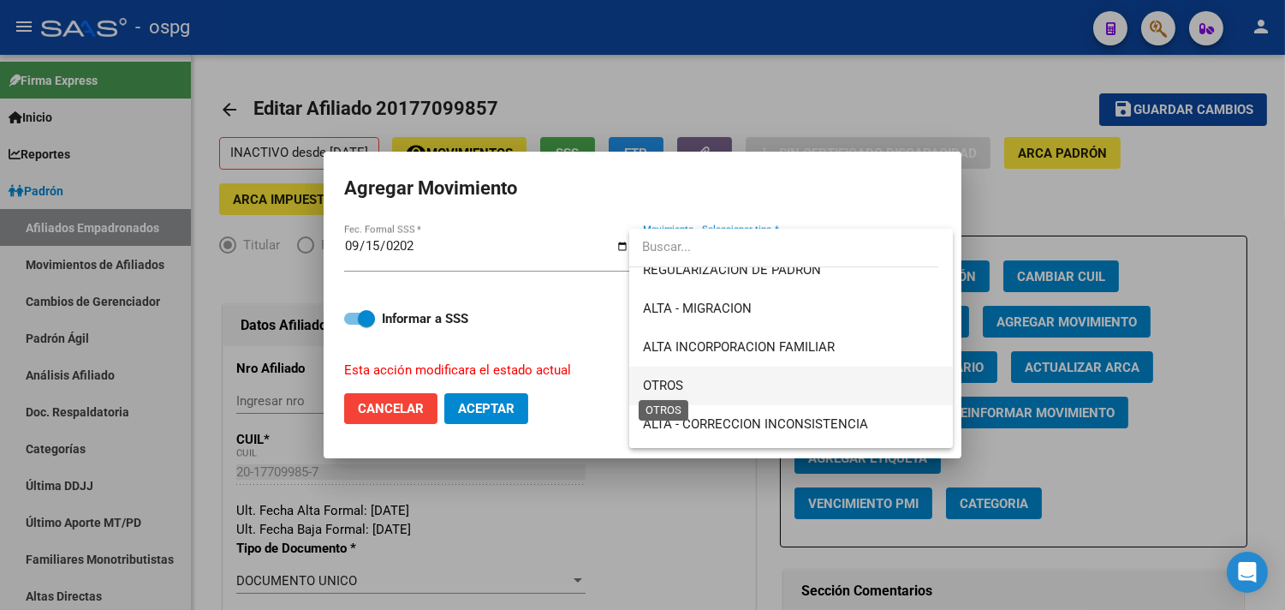
click at [680, 386] on span "OTROS" at bounding box center [663, 385] width 40 height 15
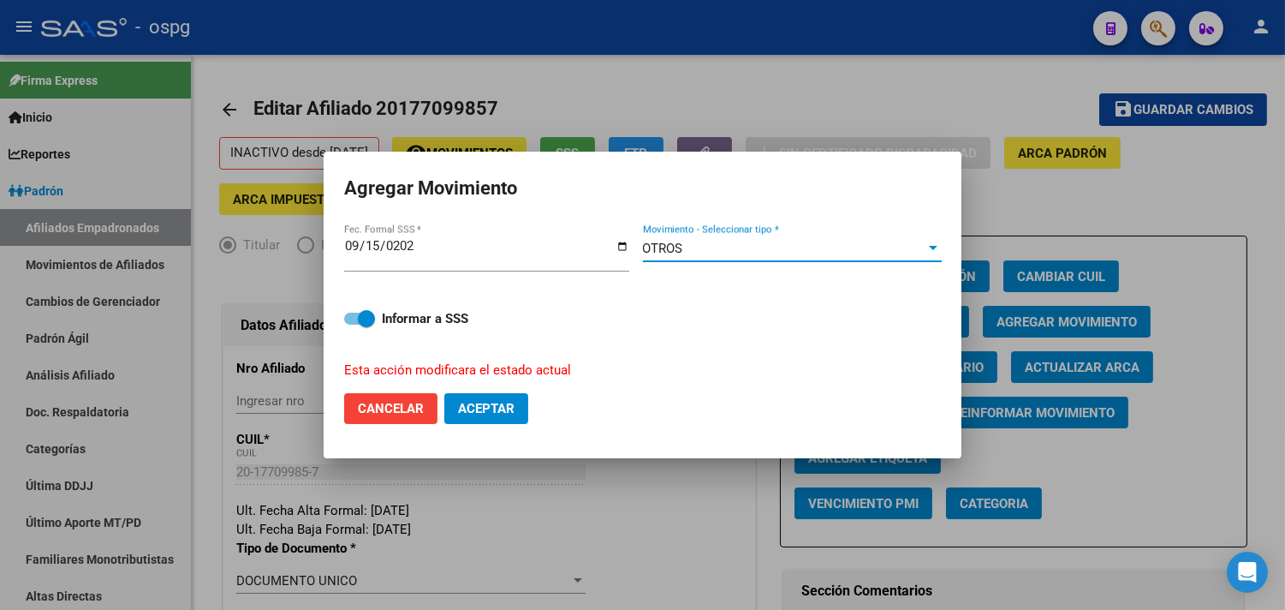
click at [484, 401] on span "Aceptar" at bounding box center [486, 408] width 57 height 15
checkbox input "false"
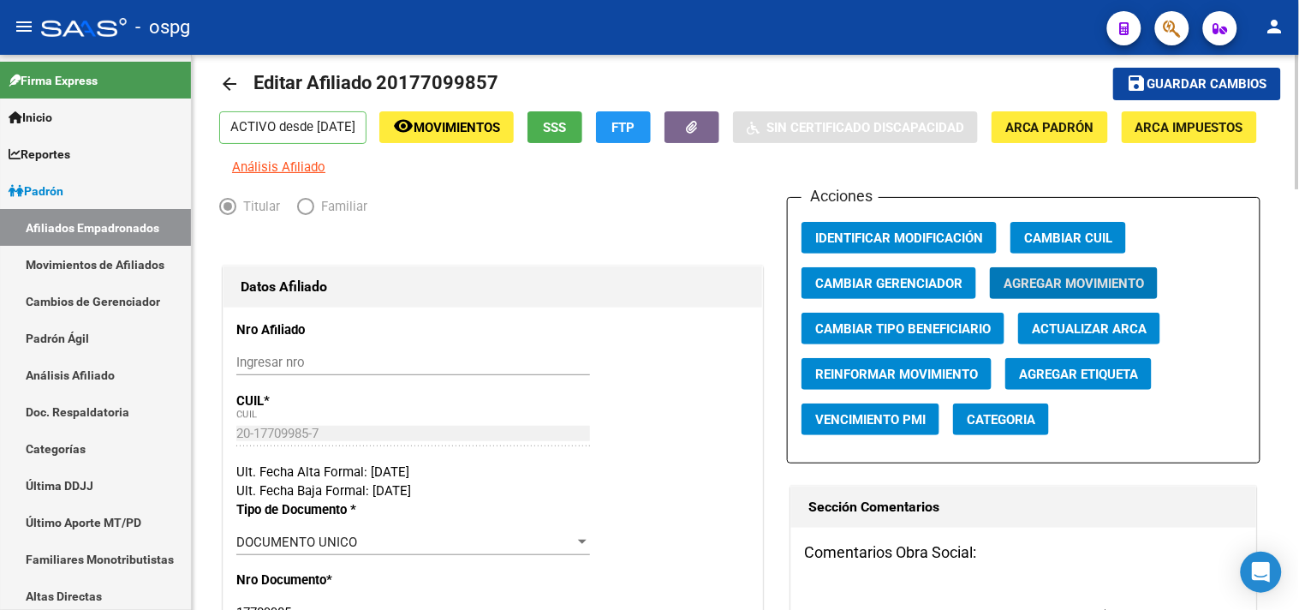
scroll to position [0, 0]
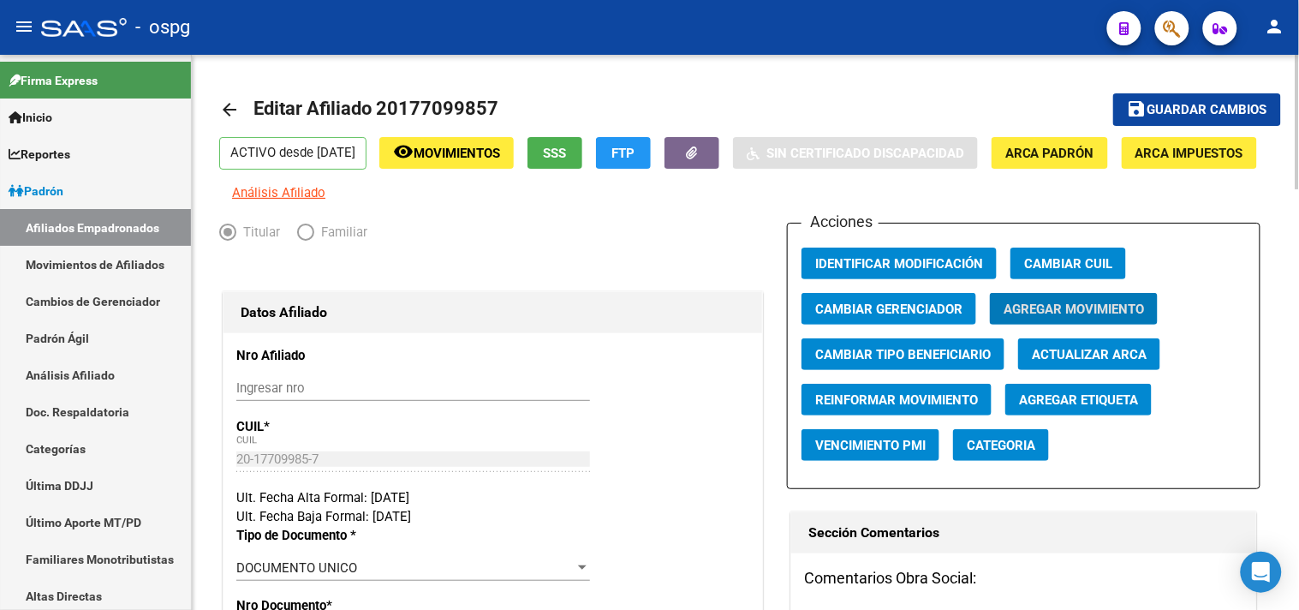
click at [1184, 109] on span "Guardar cambios" at bounding box center [1207, 110] width 120 height 15
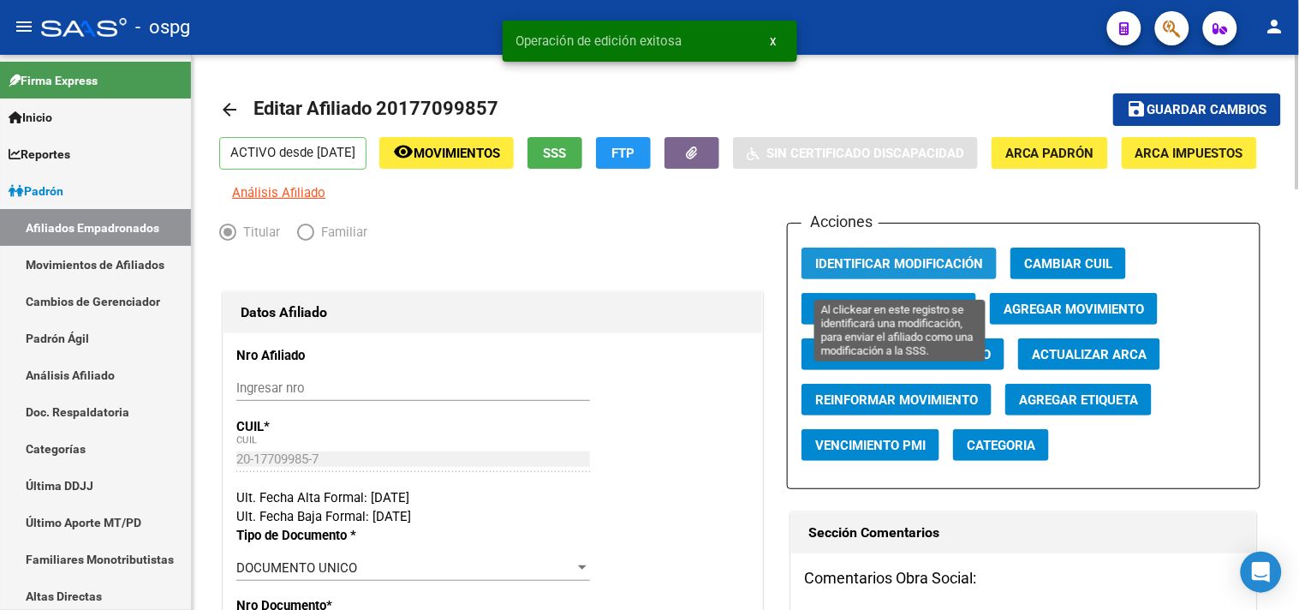
click at [866, 268] on span "Identificar Modificación" at bounding box center [899, 262] width 168 height 15
